Goal: Transaction & Acquisition: Book appointment/travel/reservation

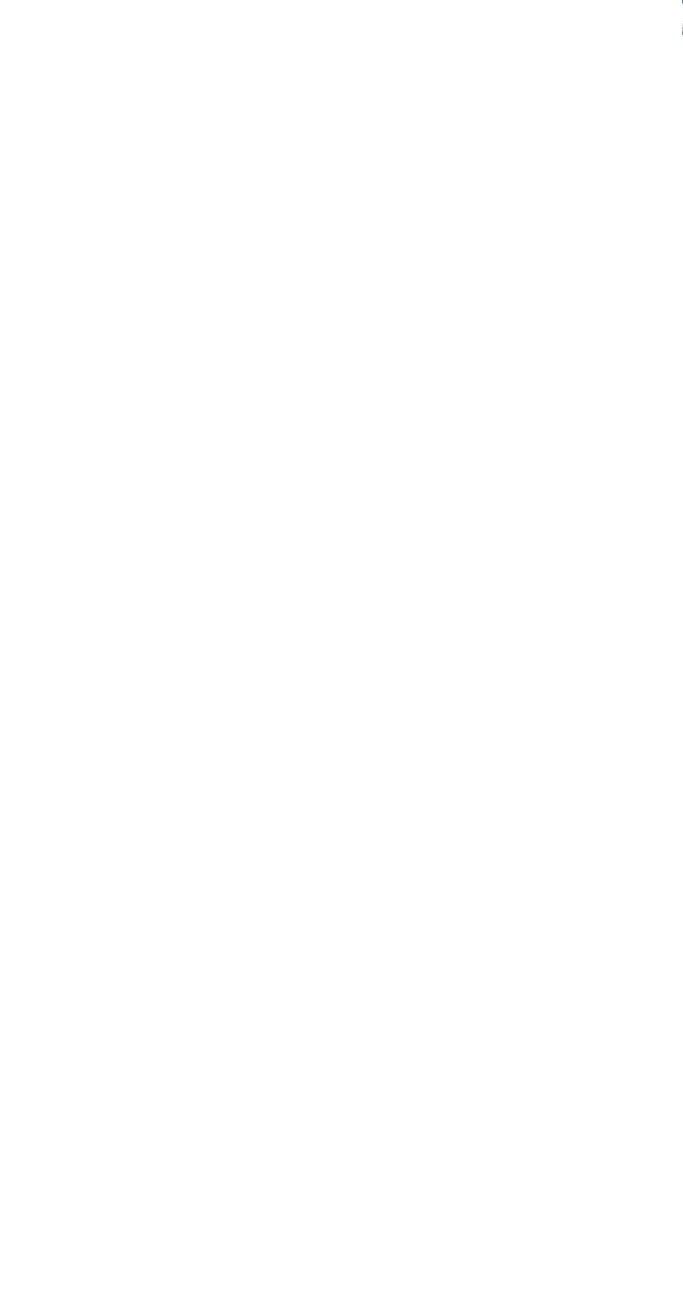
scroll to position [1236, 0]
